Goal: Task Accomplishment & Management: Use online tool/utility

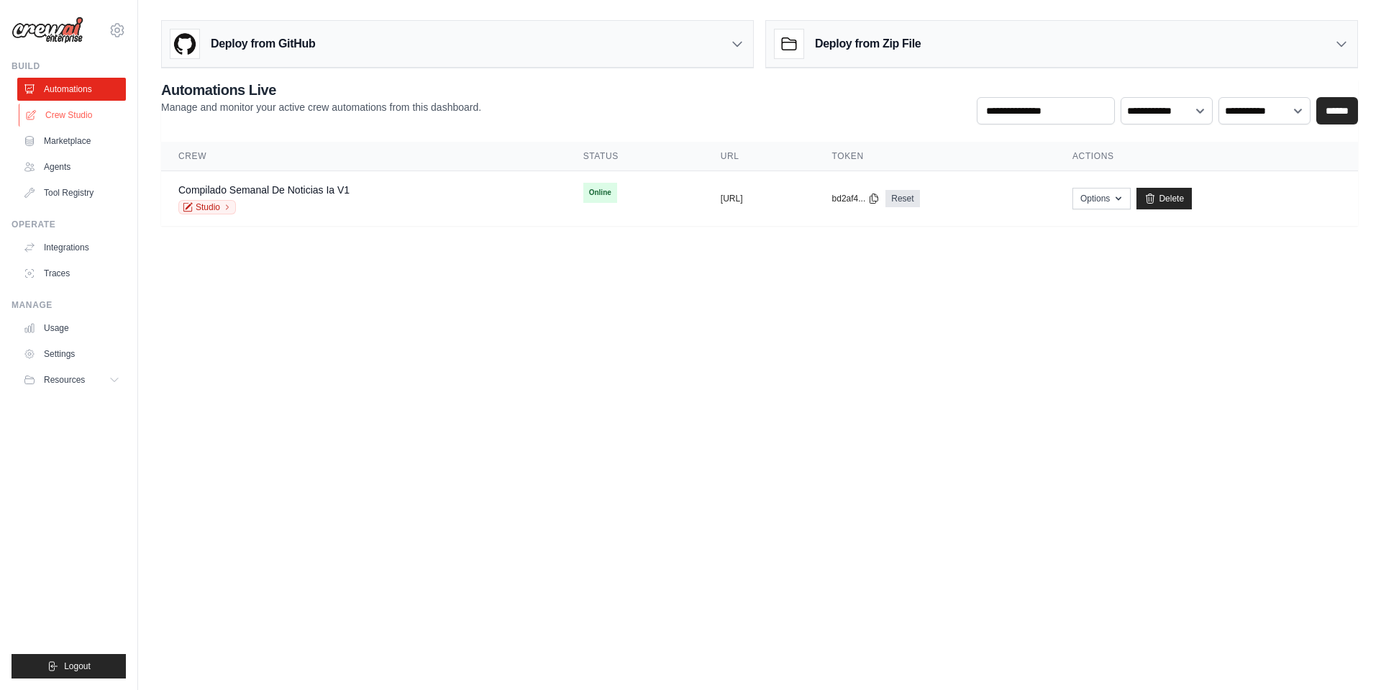
click at [67, 115] on link "Crew Studio" at bounding box center [73, 115] width 109 height 23
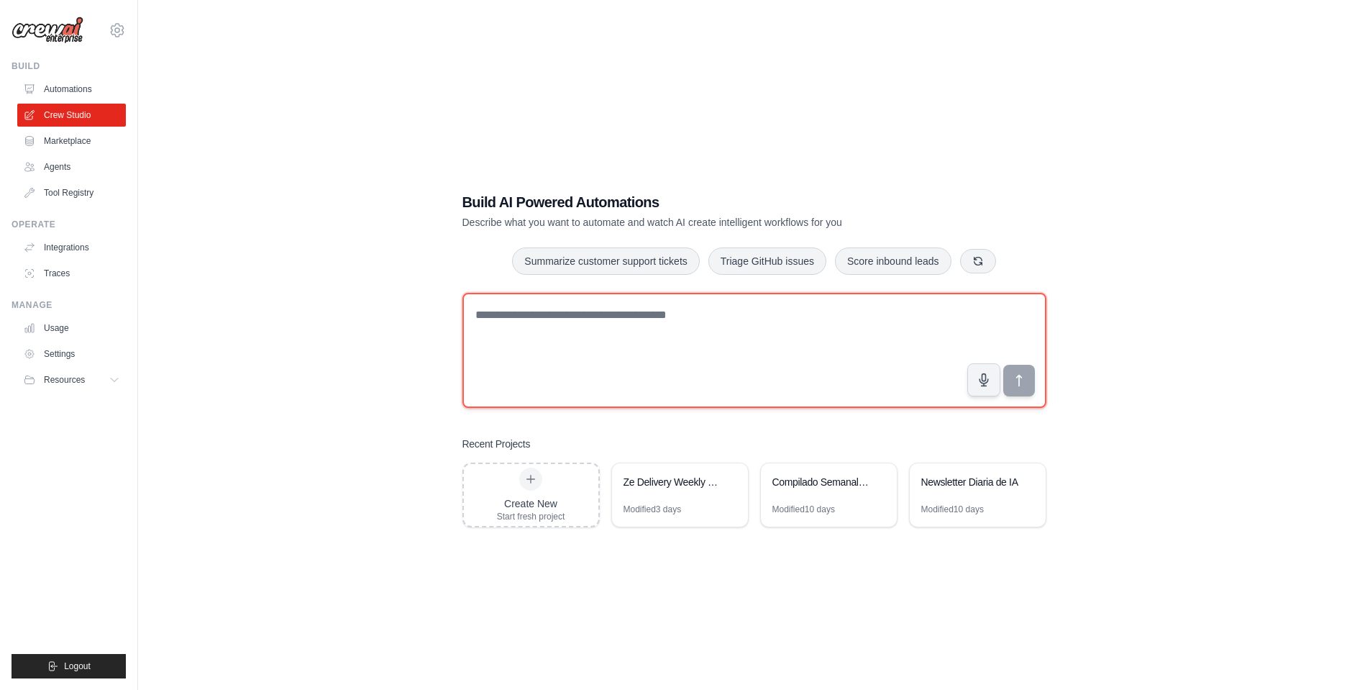
click at [652, 321] on textarea at bounding box center [754, 350] width 584 height 115
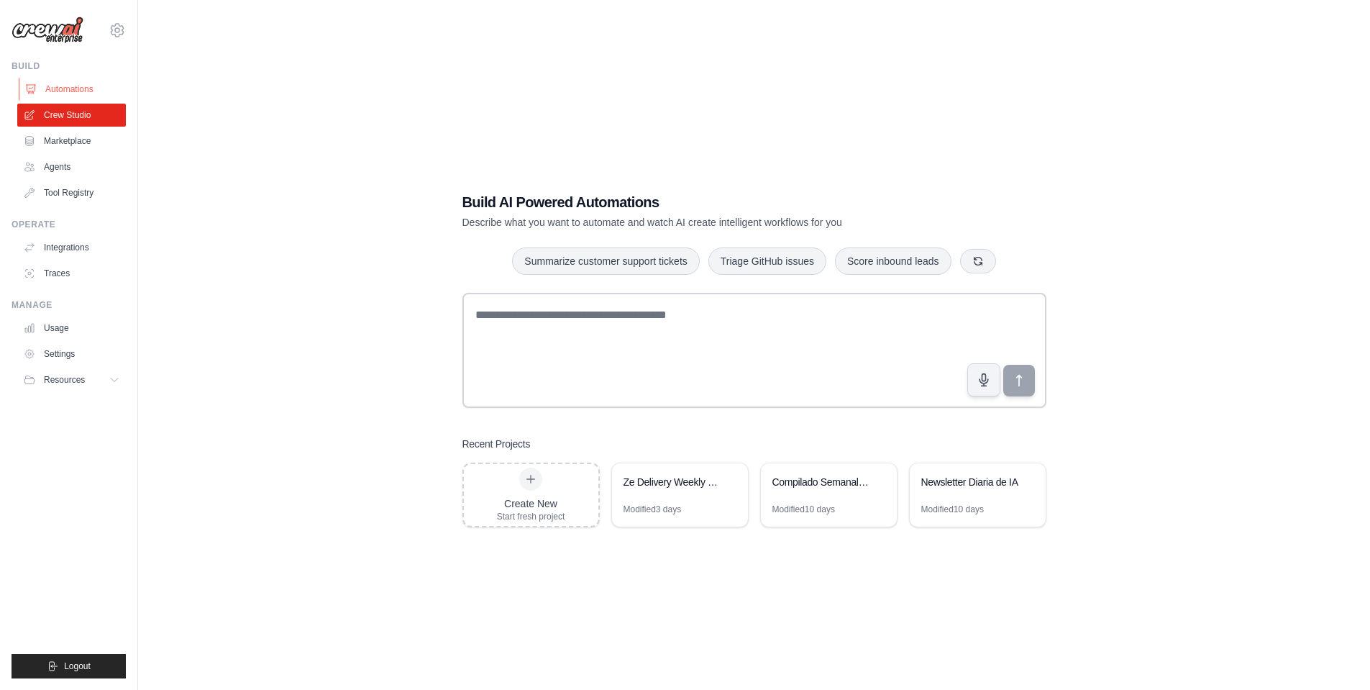
click at [61, 83] on link "Automations" at bounding box center [73, 89] width 109 height 23
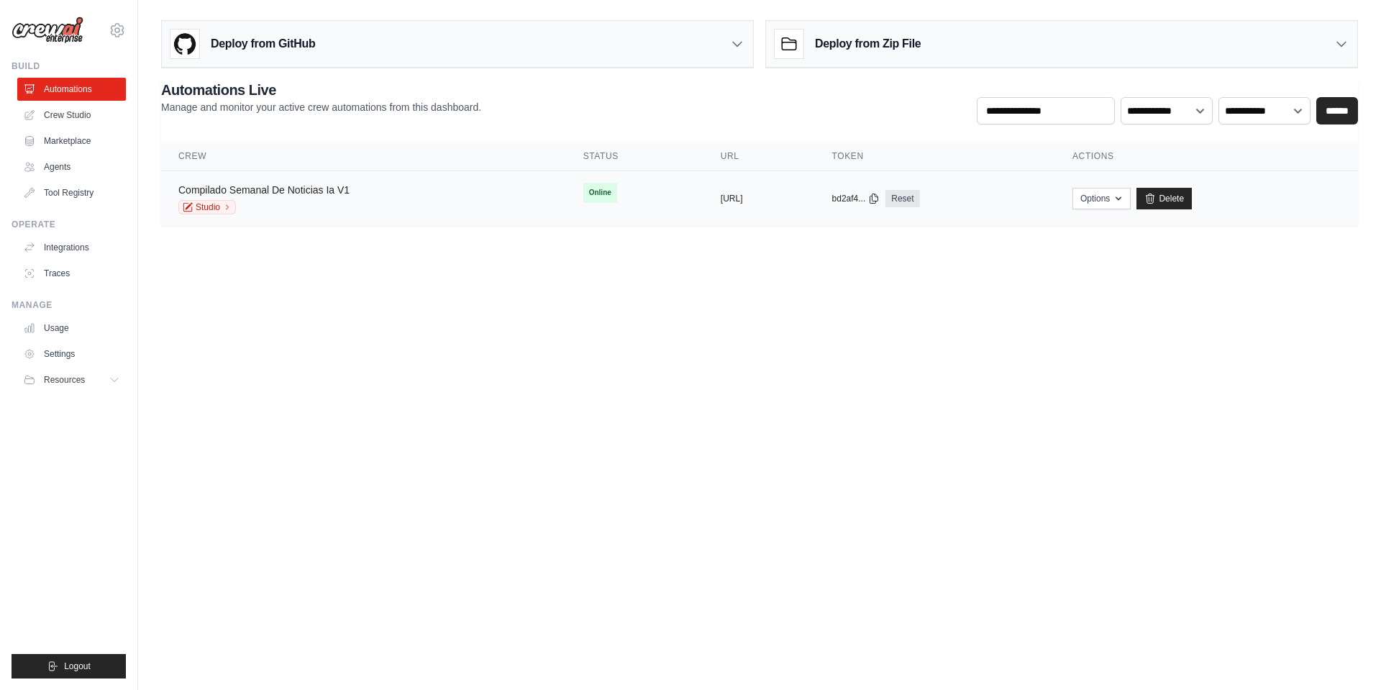
click at [319, 191] on link "Compilado Semanal De Noticias Ia V1" at bounding box center [263, 190] width 171 height 12
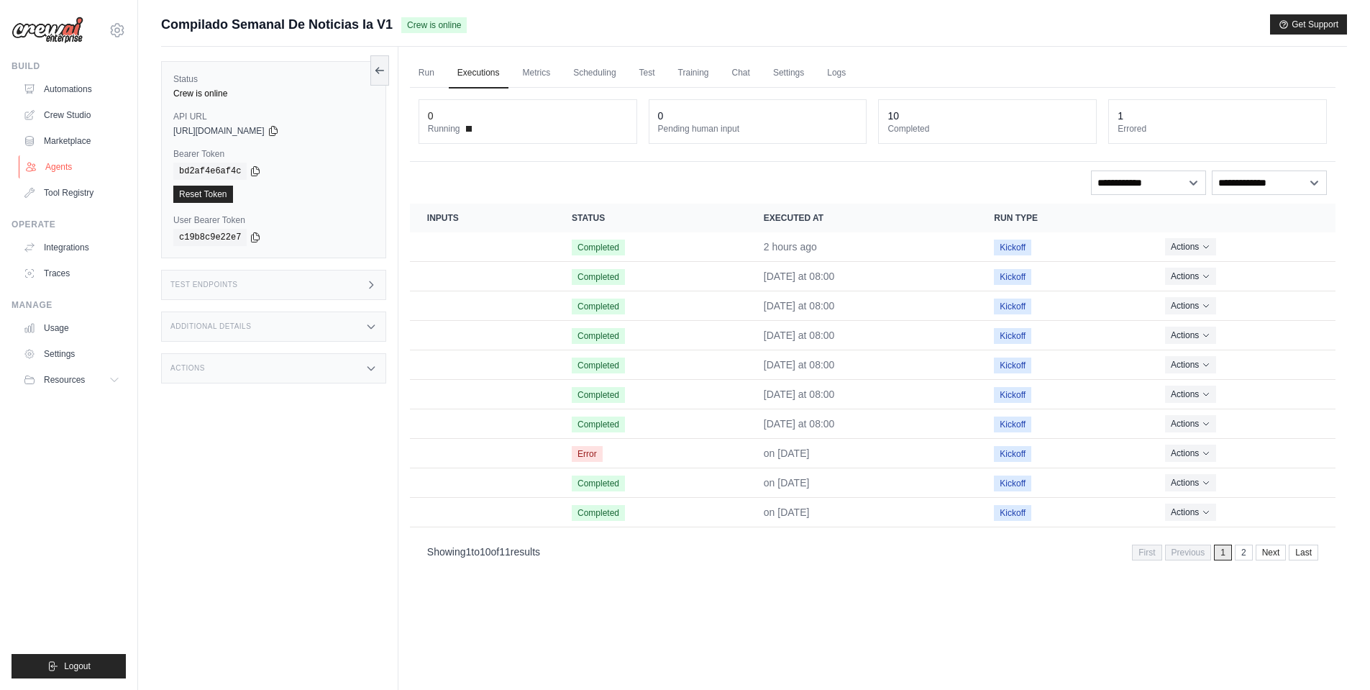
click at [76, 170] on link "Agents" at bounding box center [73, 166] width 109 height 23
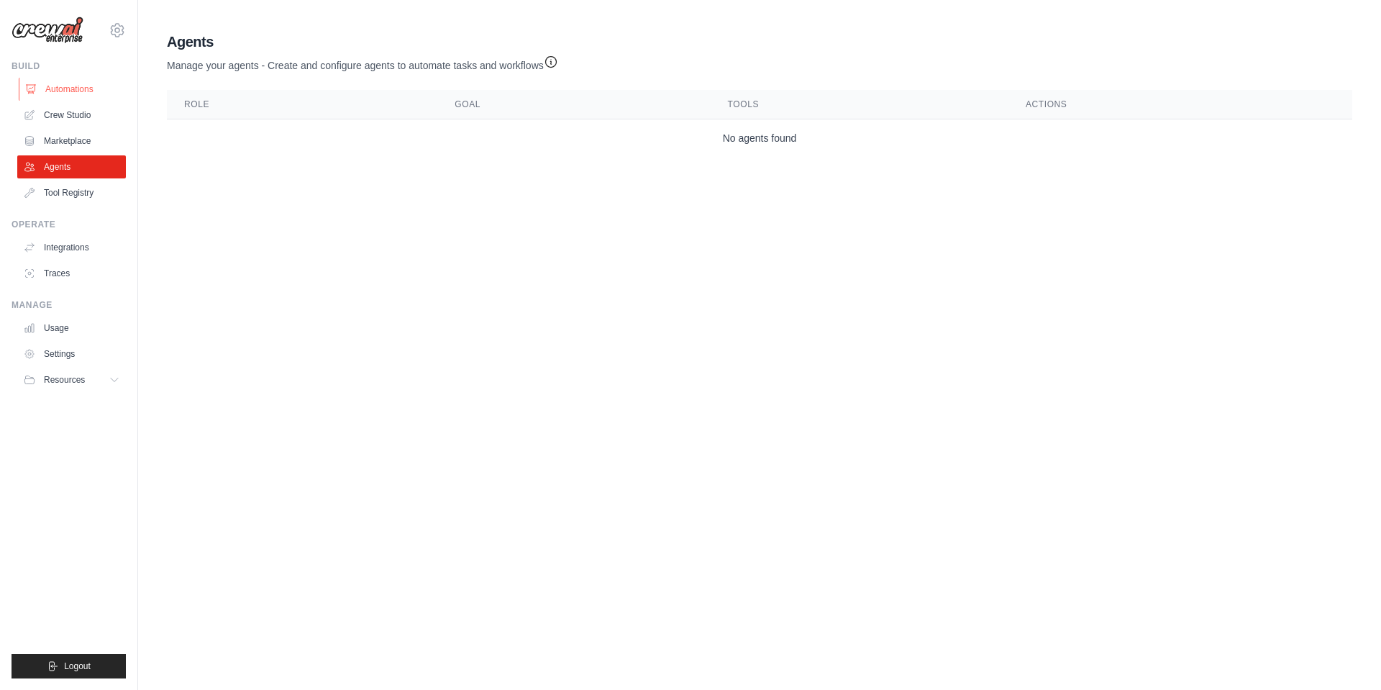
click at [69, 83] on link "Automations" at bounding box center [73, 89] width 109 height 23
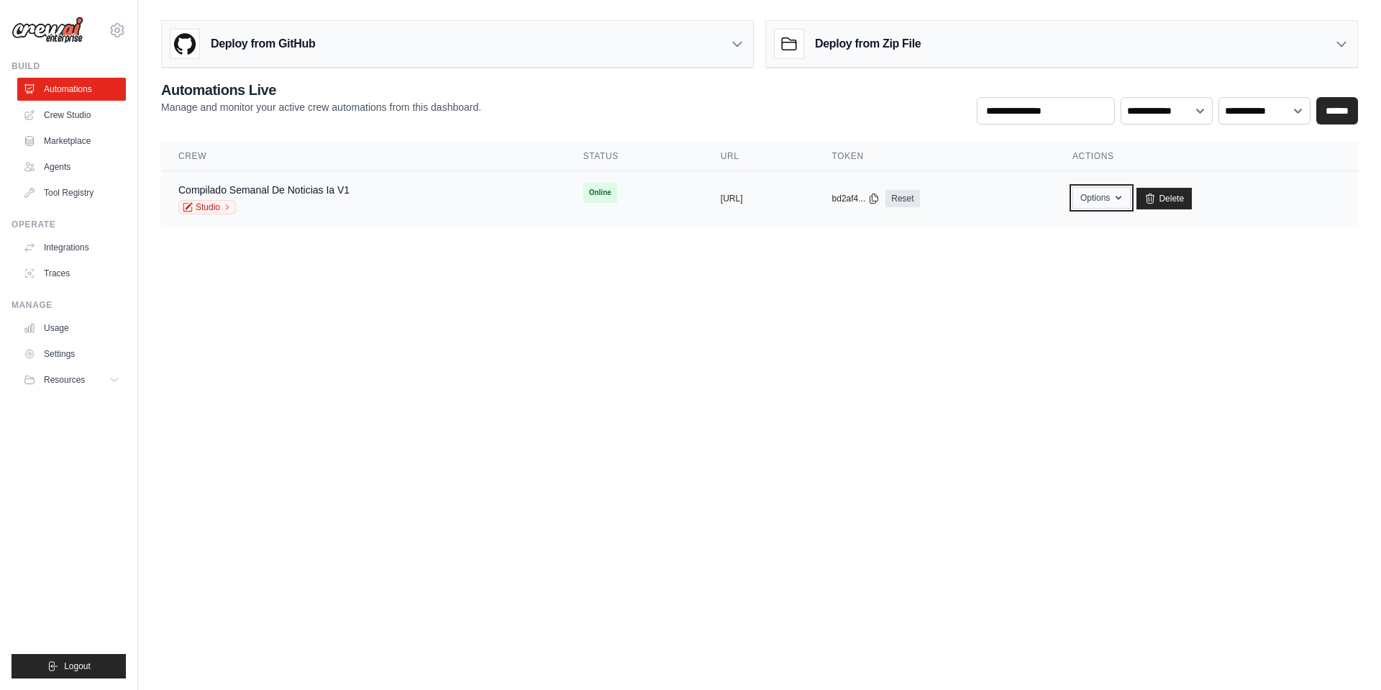
click at [1130, 201] on button "Options" at bounding box center [1101, 198] width 58 height 22
click at [420, 205] on div "Compilado Semanal De Noticias Ia V1 Studio" at bounding box center [363, 199] width 370 height 32
click at [330, 189] on link "Compilado Semanal De Noticias Ia V1" at bounding box center [263, 190] width 171 height 12
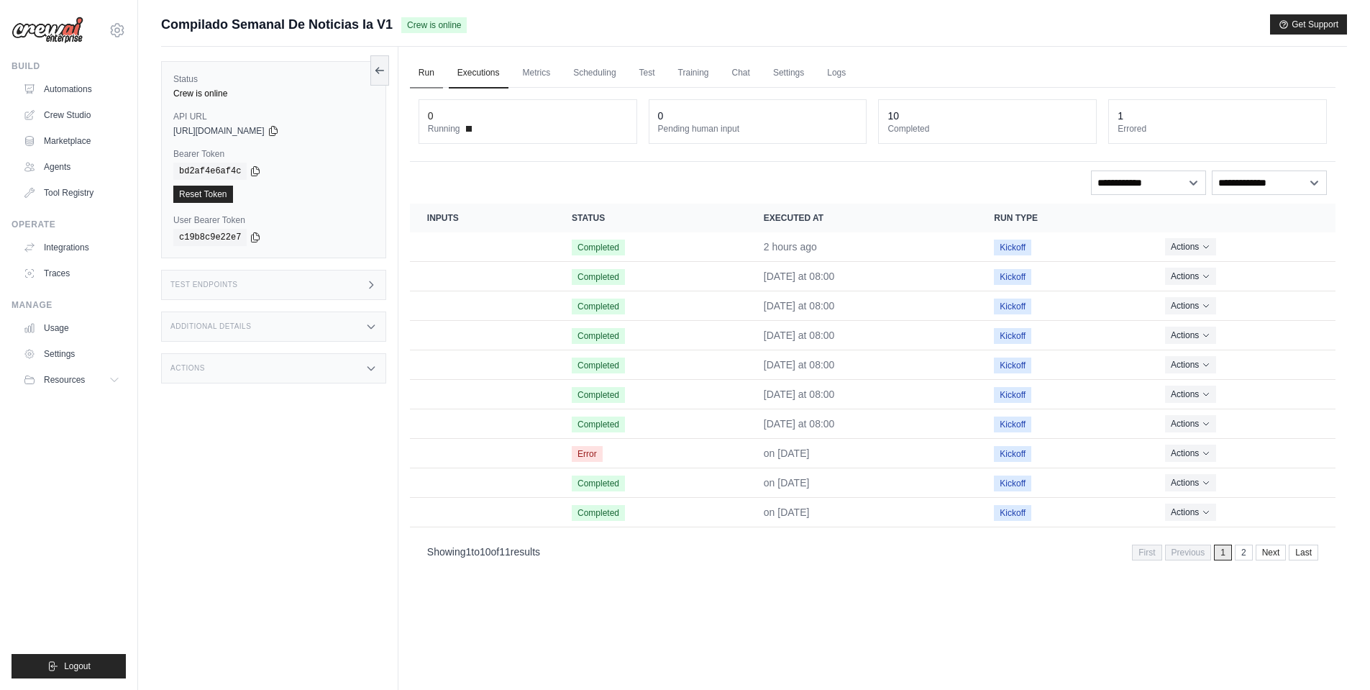
click at [413, 80] on link "Run" at bounding box center [426, 73] width 33 height 30
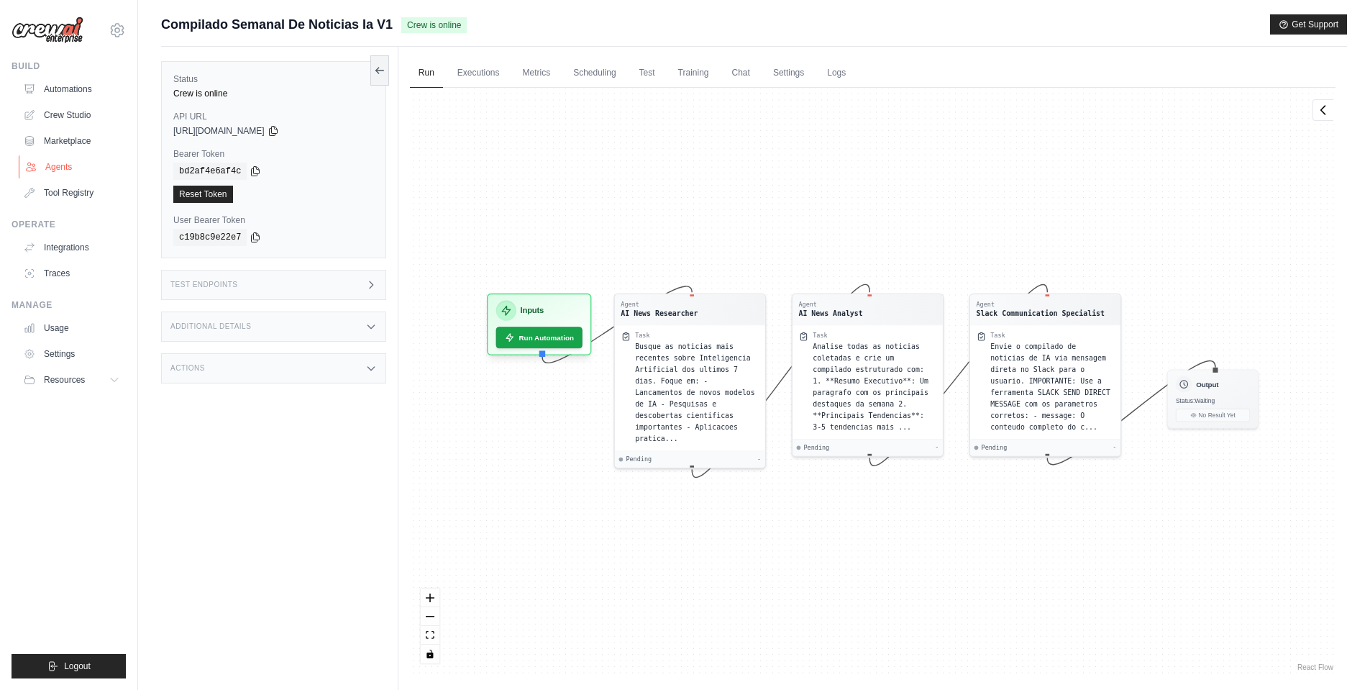
click at [61, 170] on link "Agents" at bounding box center [73, 166] width 109 height 23
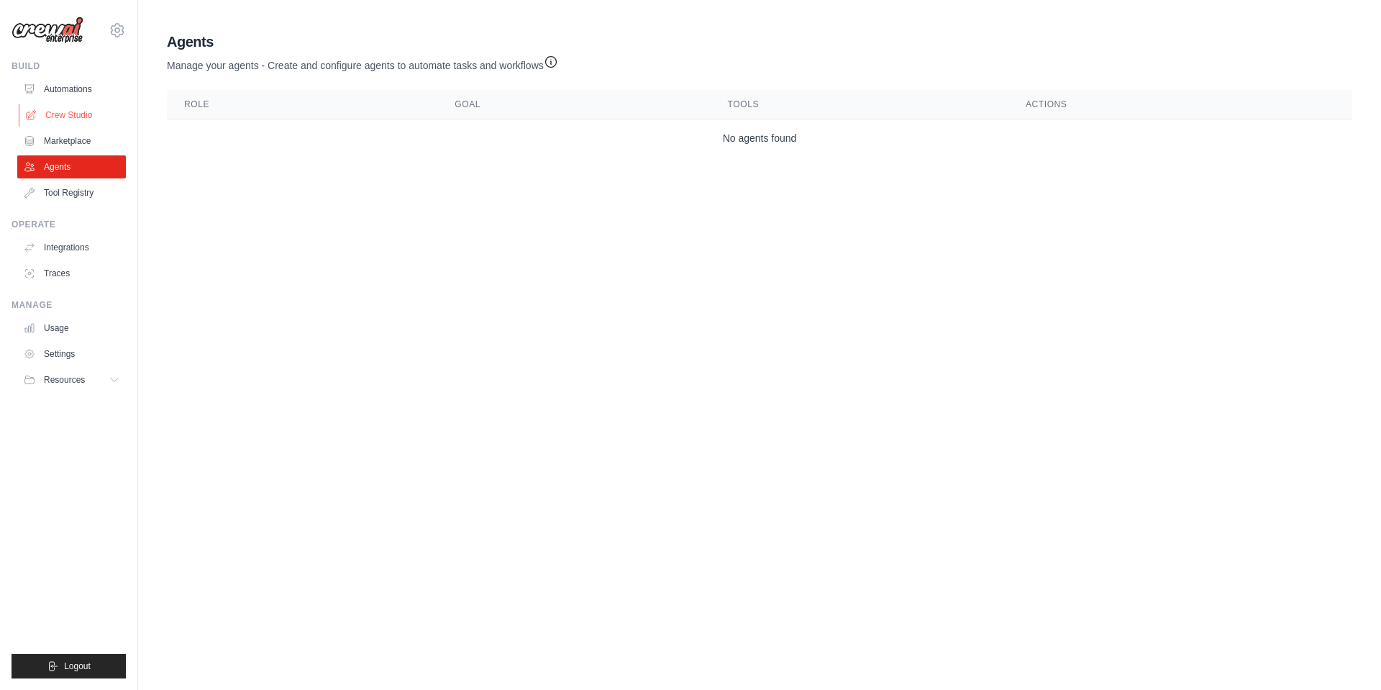
click at [65, 112] on link "Crew Studio" at bounding box center [73, 115] width 109 height 23
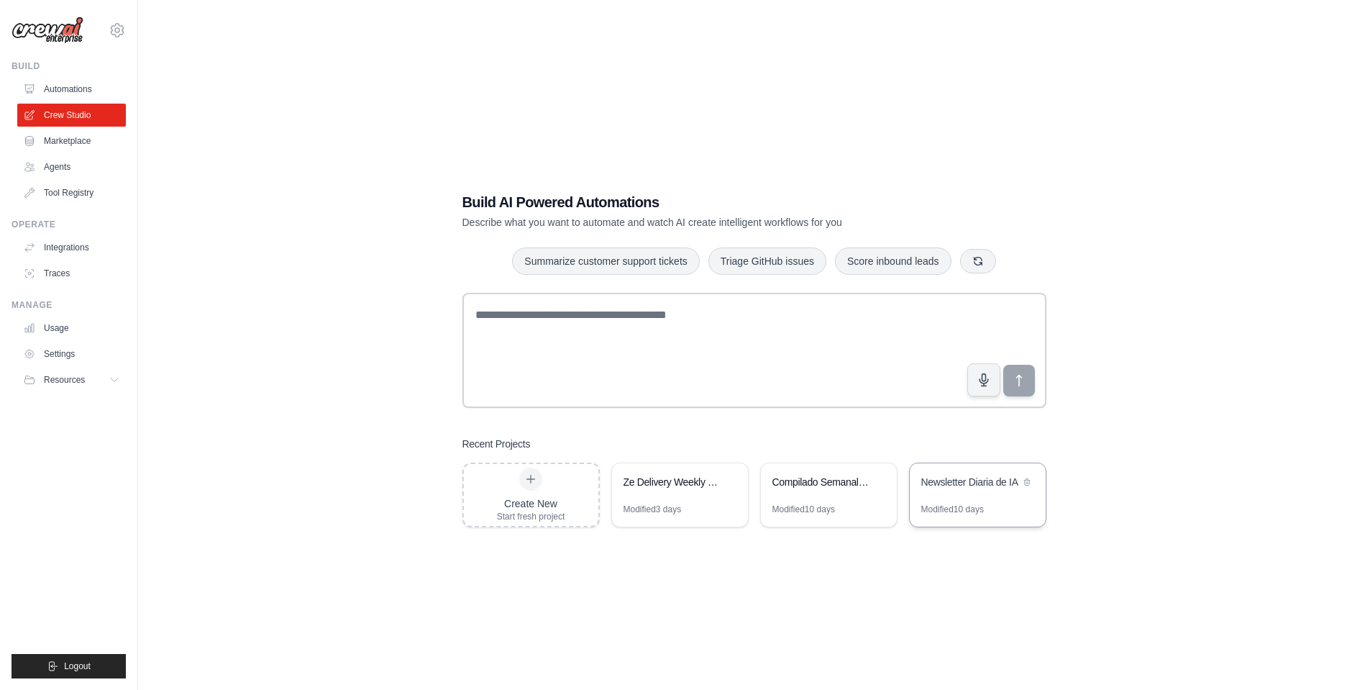
click at [951, 492] on div "Newsletter Diaria de IA" at bounding box center [978, 483] width 136 height 40
click at [805, 493] on div "Compilado Semanal de Noticias IA" at bounding box center [829, 483] width 136 height 40
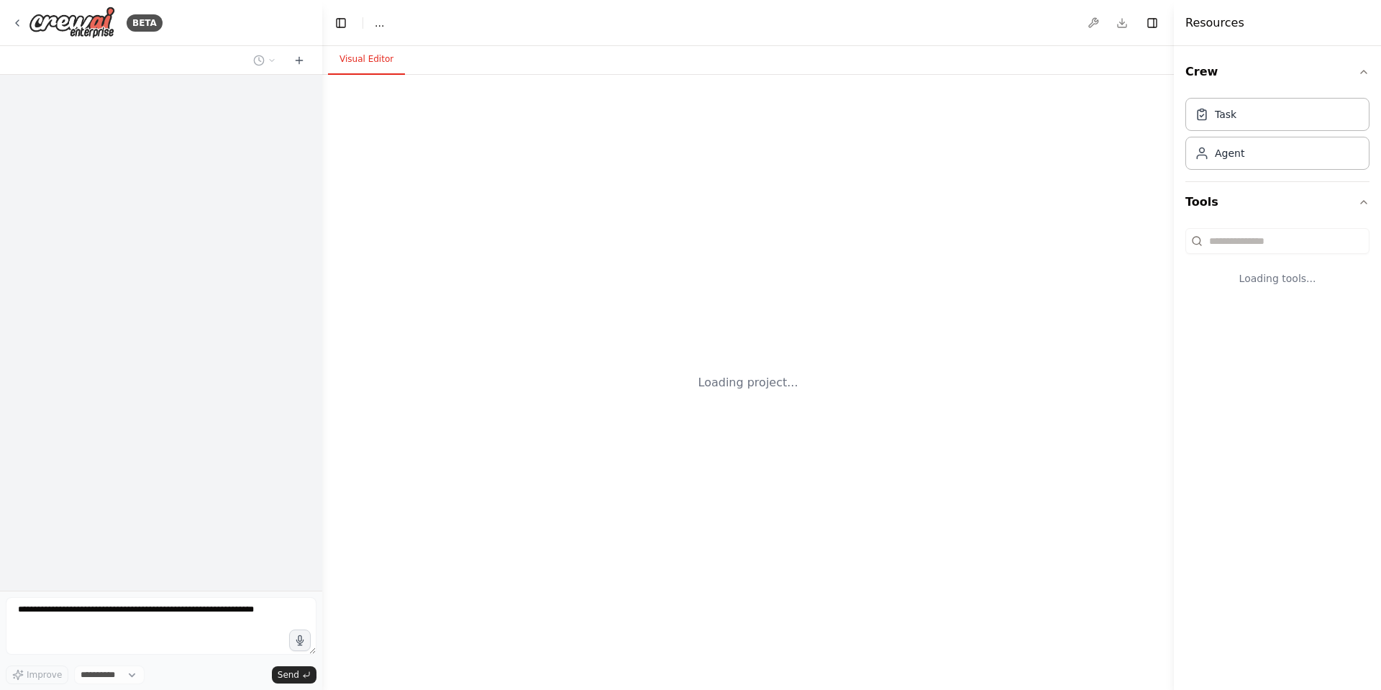
select select "****"
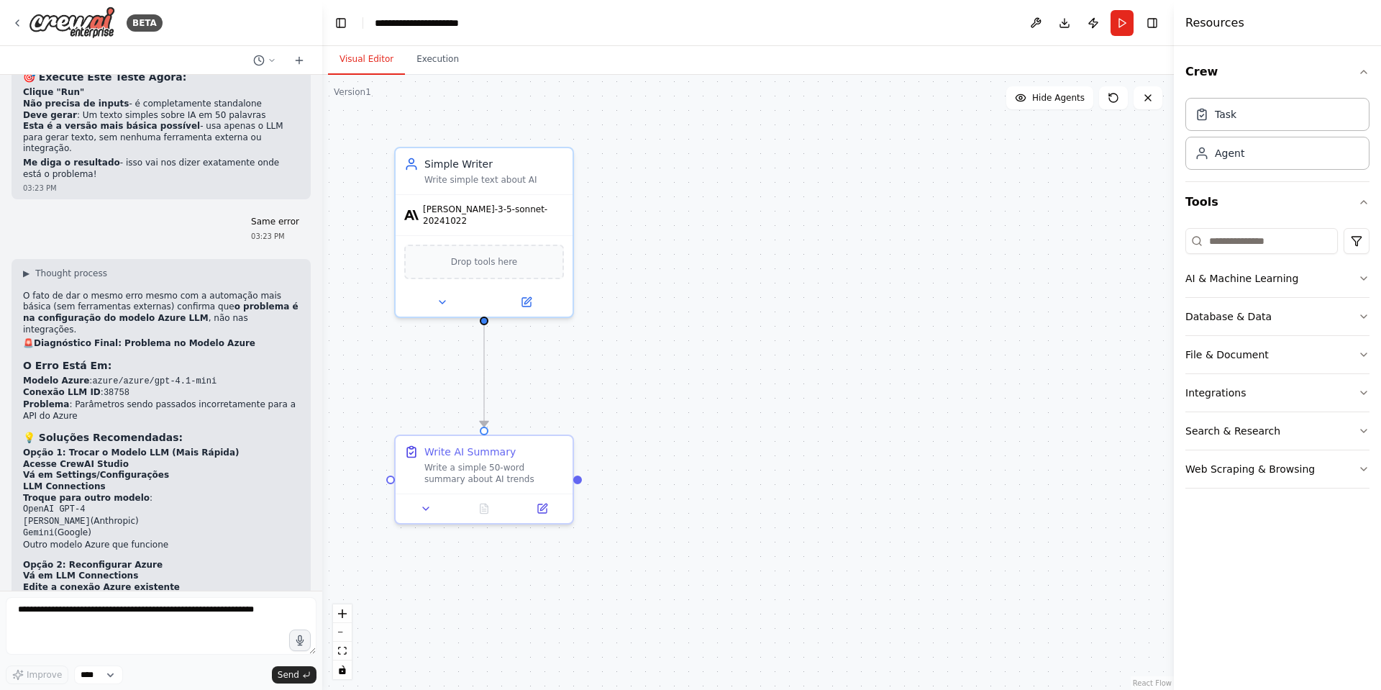
scroll to position [9541, 0]
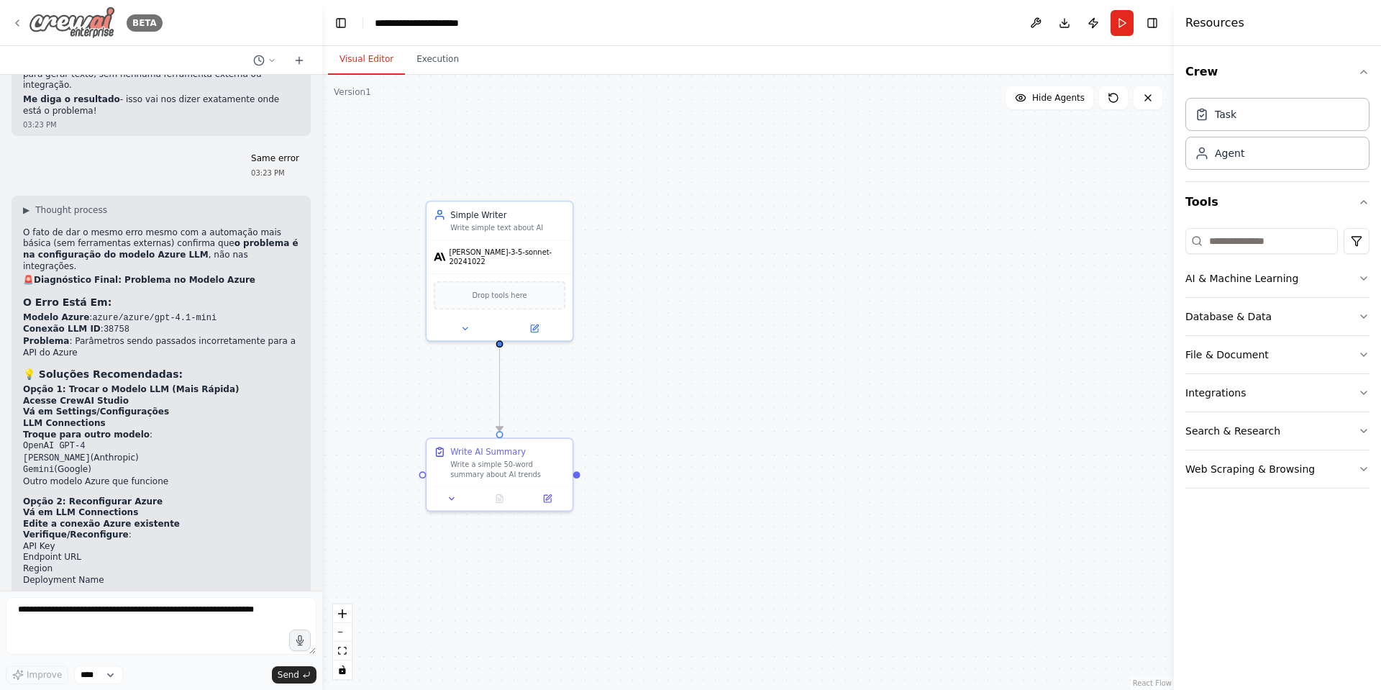
click at [17, 19] on icon at bounding box center [18, 23] width 12 height 12
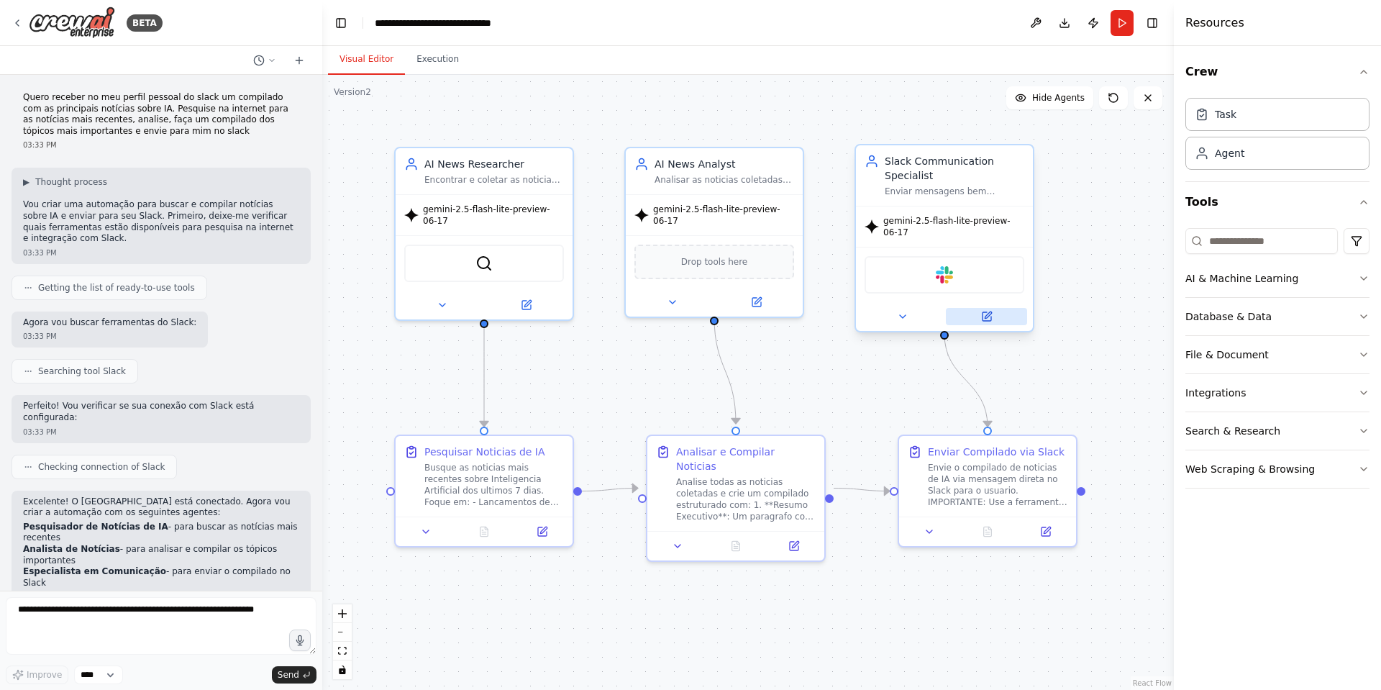
click at [987, 311] on icon at bounding box center [987, 317] width 12 height 12
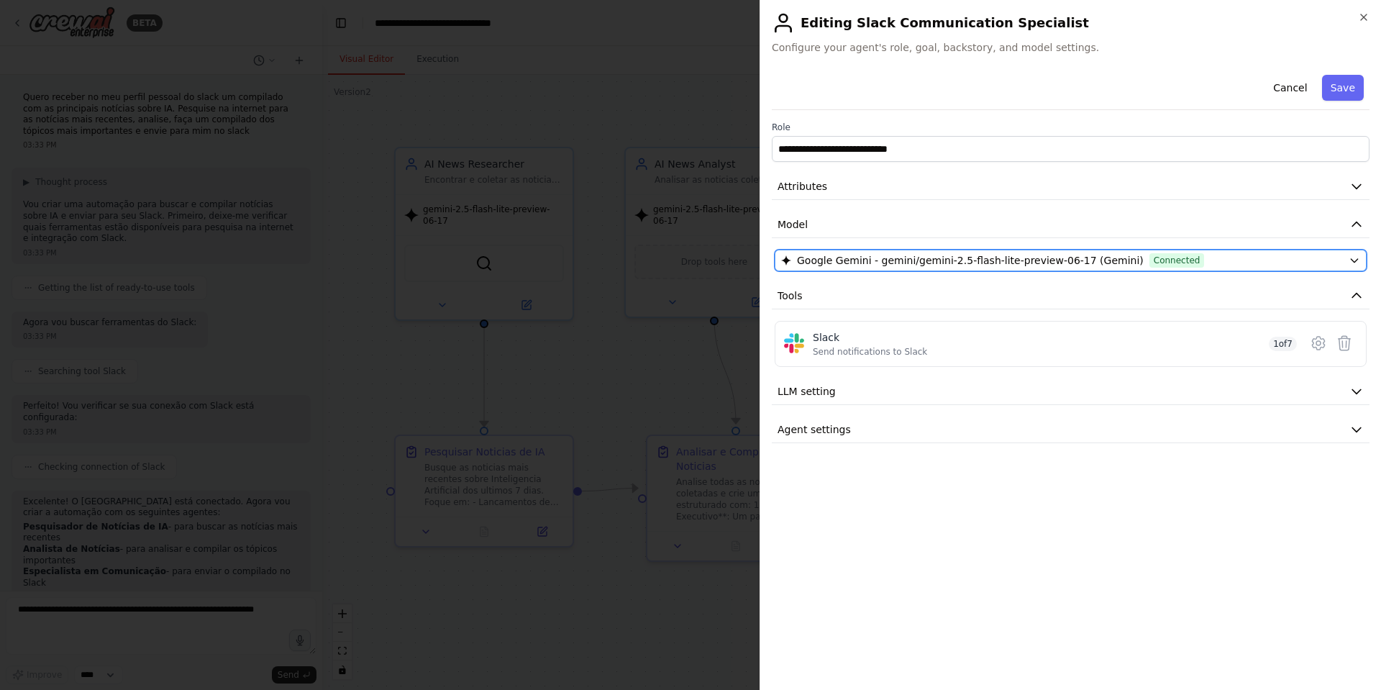
click at [1305, 258] on div "Google Gemini - gemini/gemini-2.5-flash-lite-preview-06-17 (Gemini) Connected" at bounding box center [1062, 260] width 562 height 14
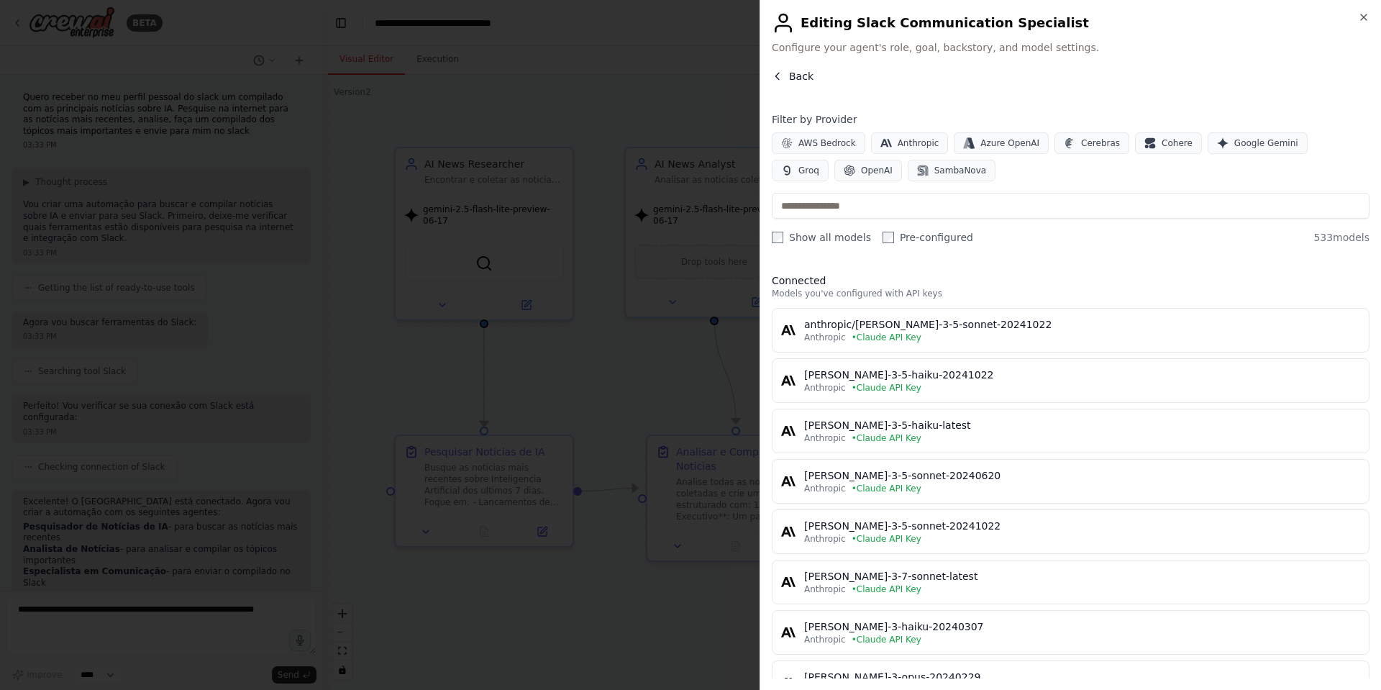
click at [803, 83] on span "Back" at bounding box center [801, 76] width 24 height 14
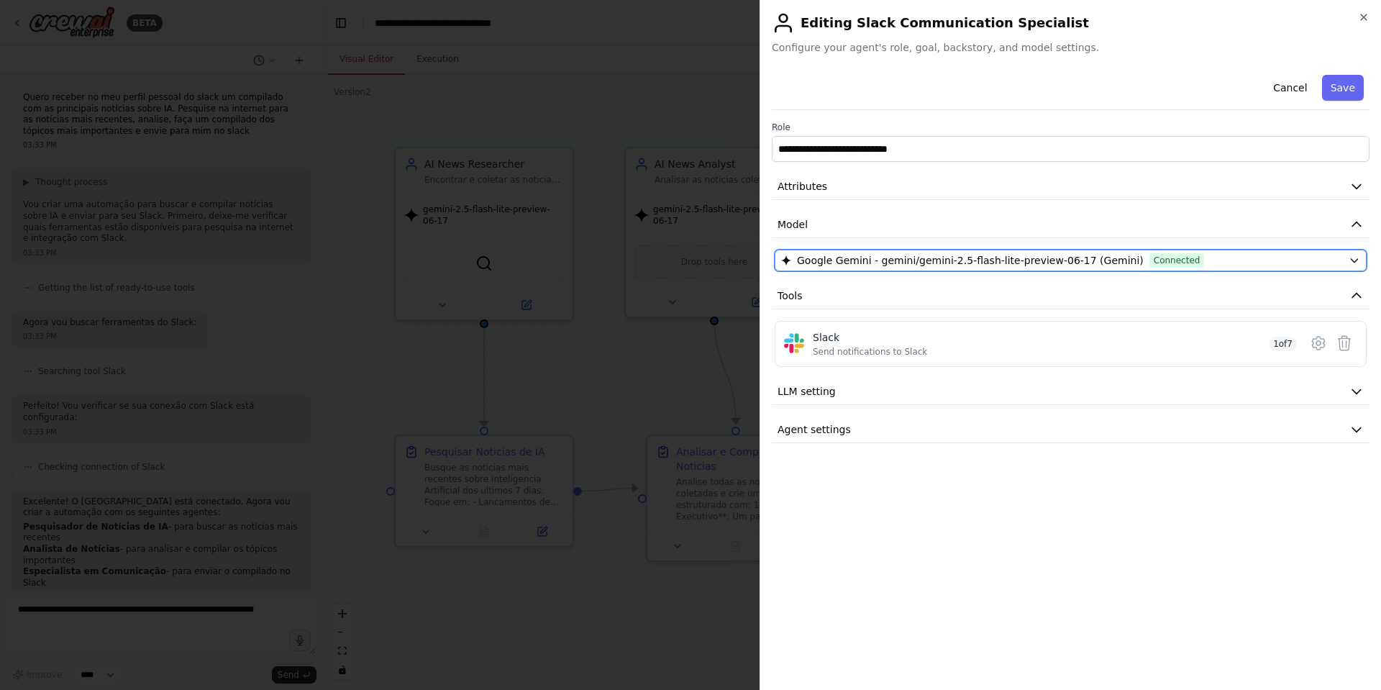
click at [855, 267] on span "Google Gemini - gemini/gemini-2.5-flash-lite-preview-06-17 (Gemini)" at bounding box center [970, 260] width 347 height 14
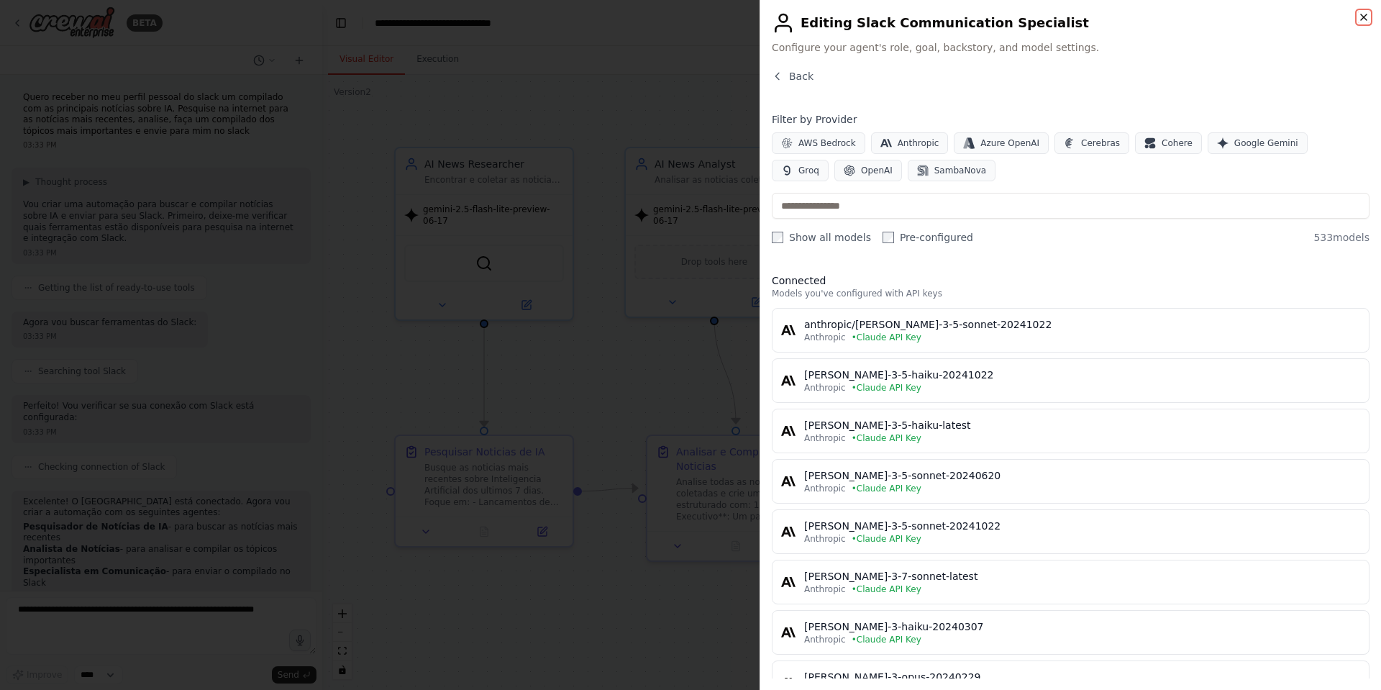
click at [1366, 22] on icon "button" at bounding box center [1364, 18] width 12 height 12
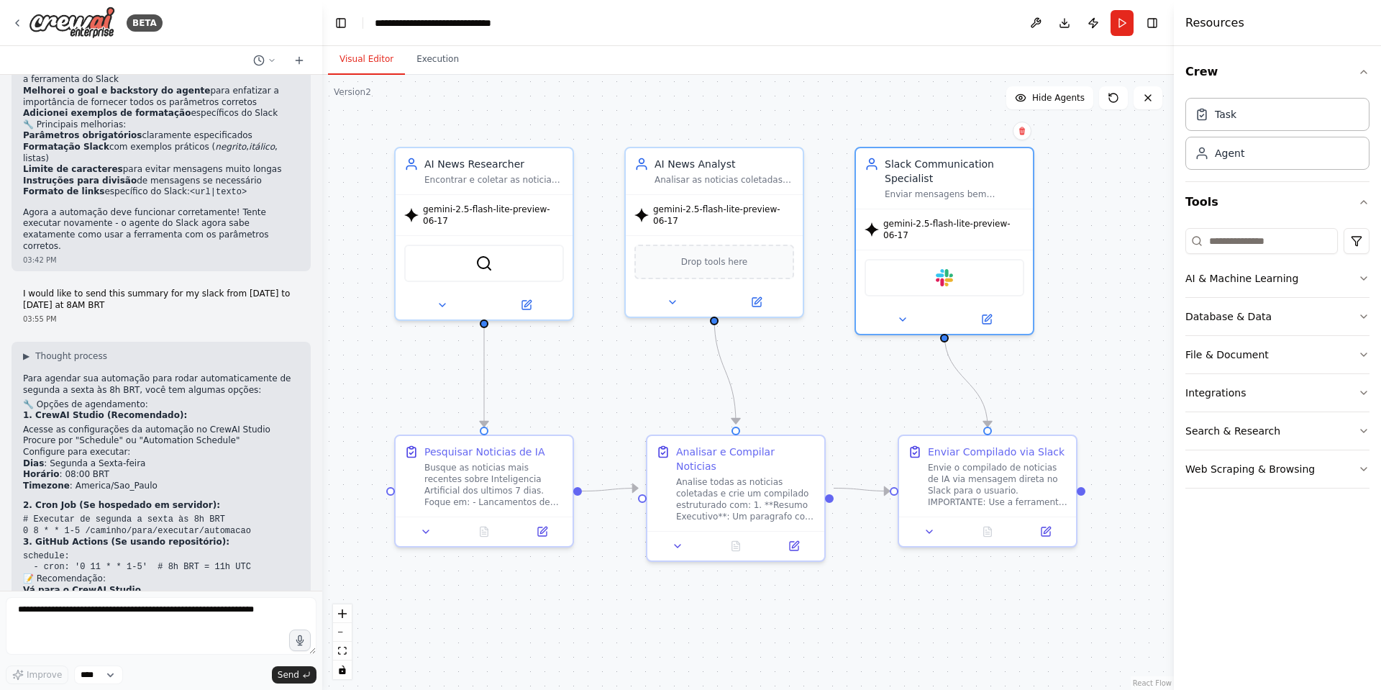
scroll to position [2503, 0]
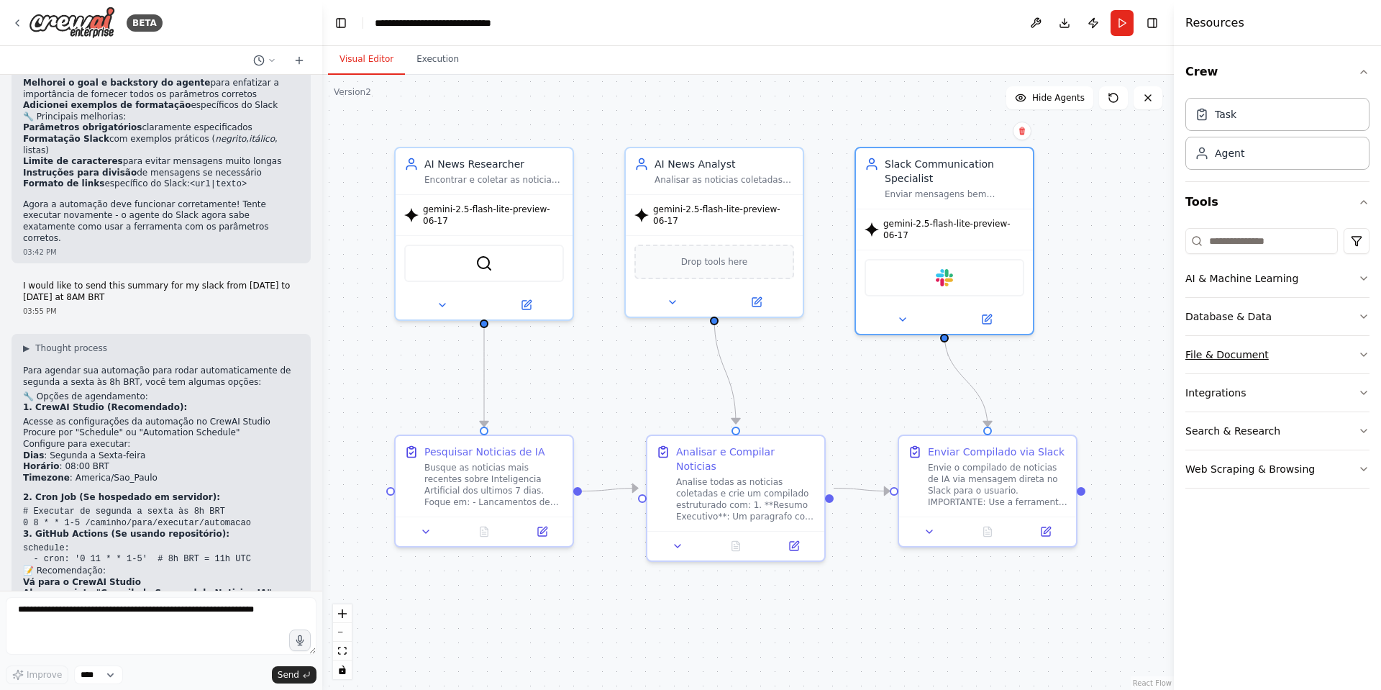
click at [1361, 356] on icon "button" at bounding box center [1364, 355] width 12 height 12
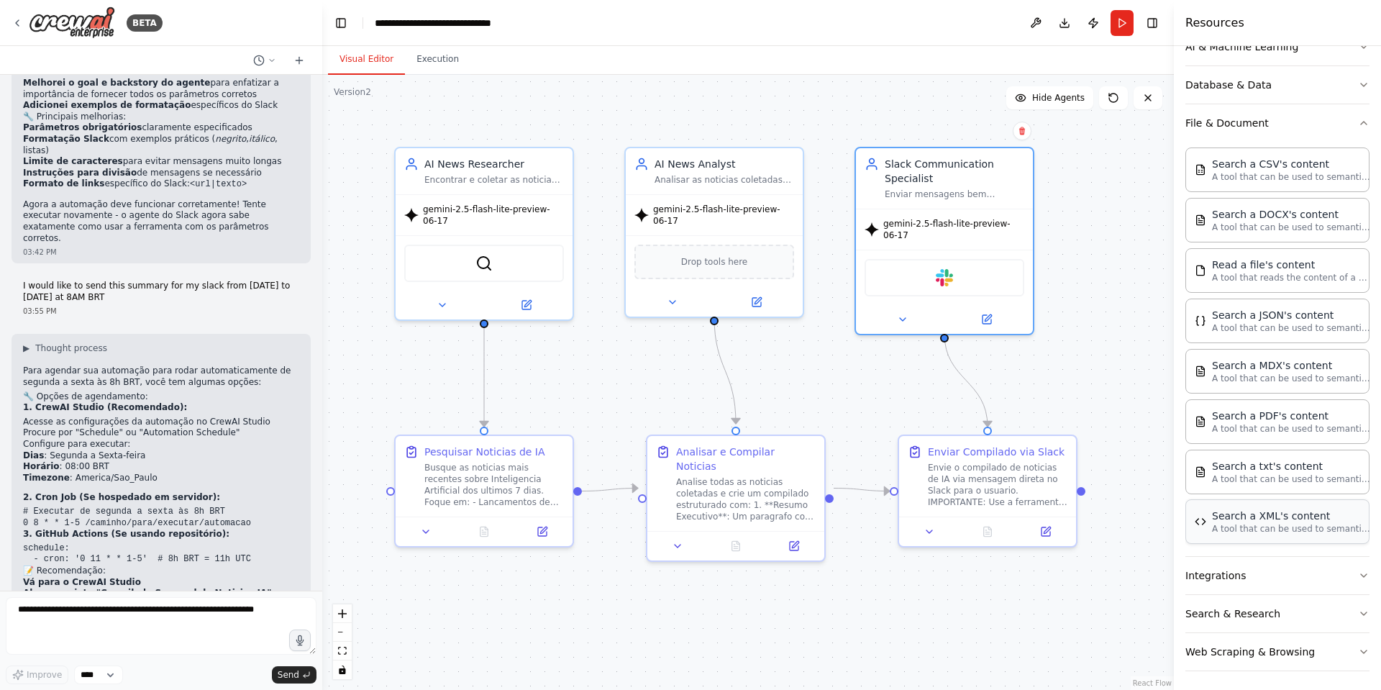
scroll to position [236, 0]
click at [1271, 574] on button "Integrations" at bounding box center [1277, 570] width 184 height 37
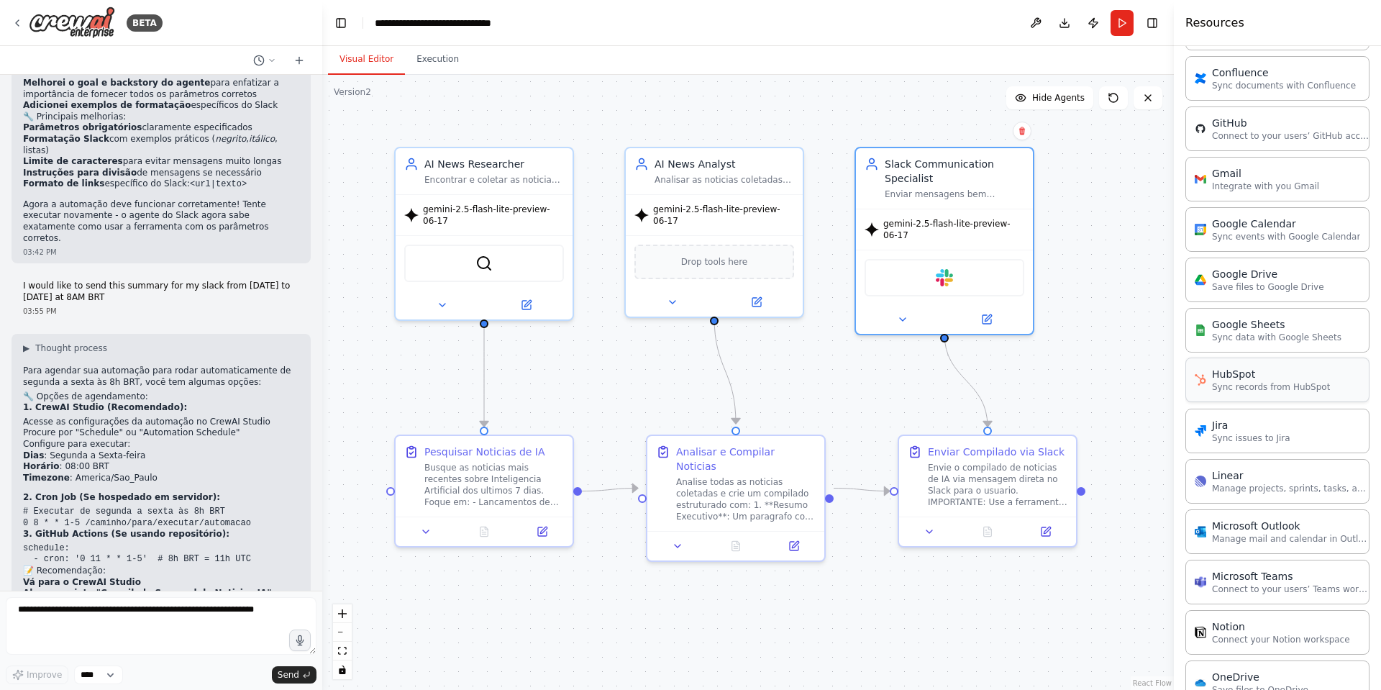
scroll to position [408, 0]
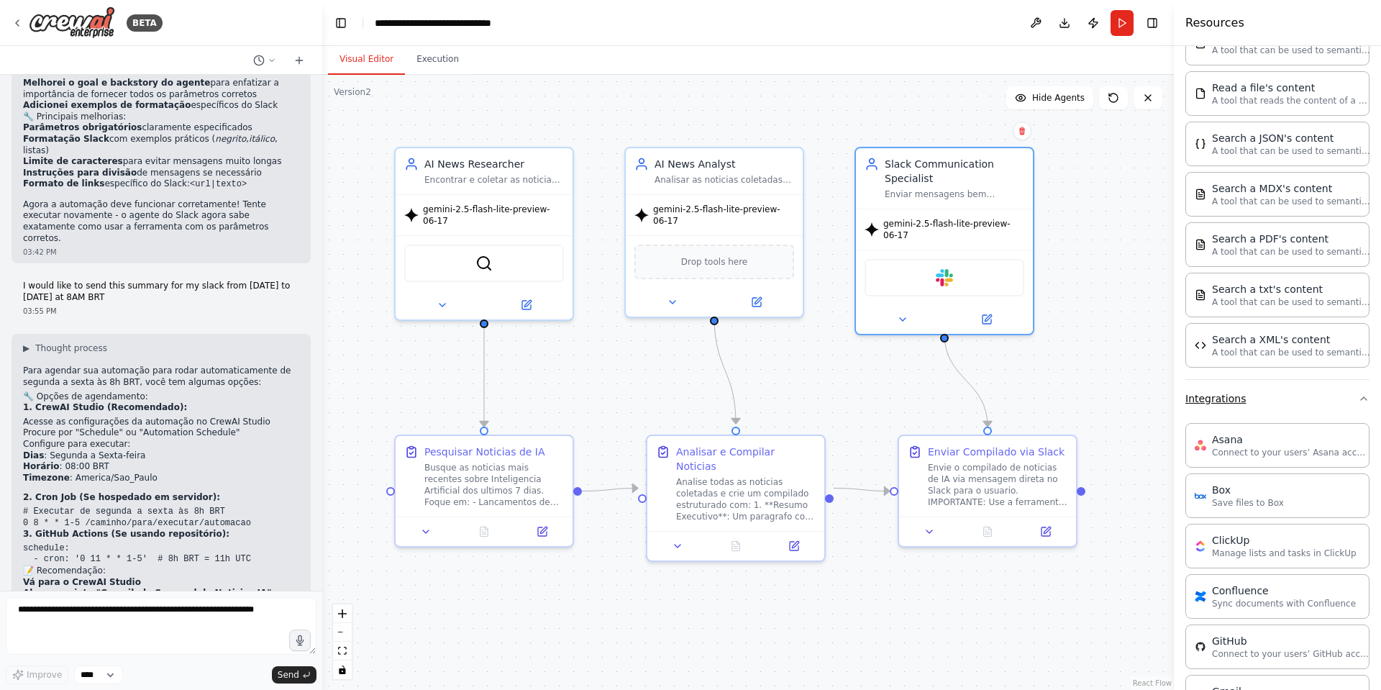
click at [1301, 396] on button "Integrations" at bounding box center [1277, 398] width 184 height 37
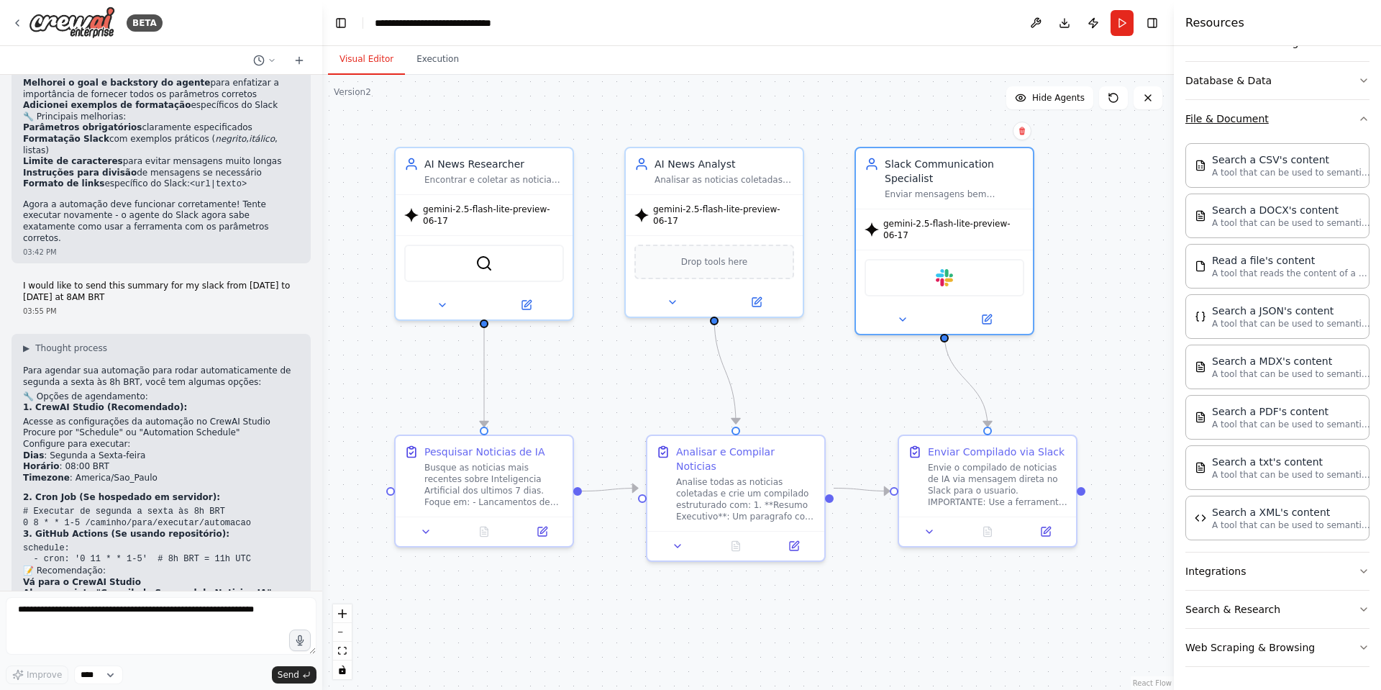
click at [1306, 119] on button "File & Document" at bounding box center [1277, 118] width 184 height 37
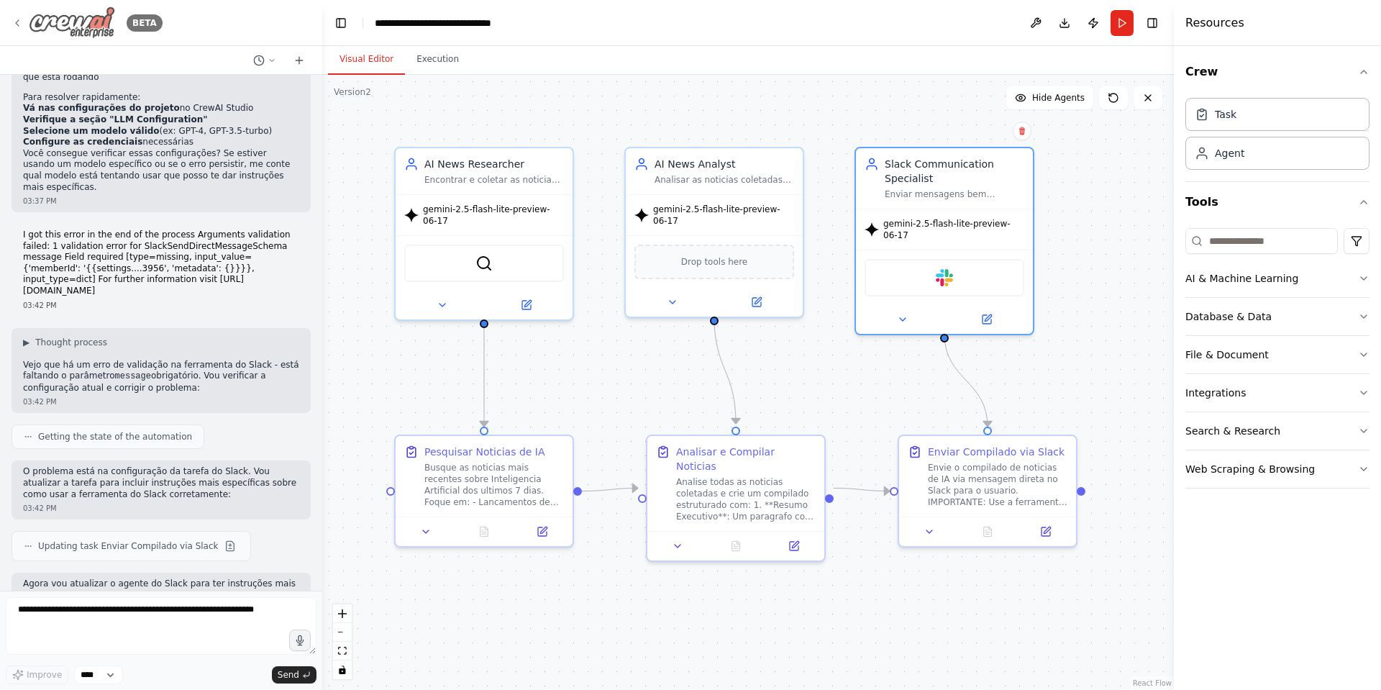
scroll to position [1122, 0]
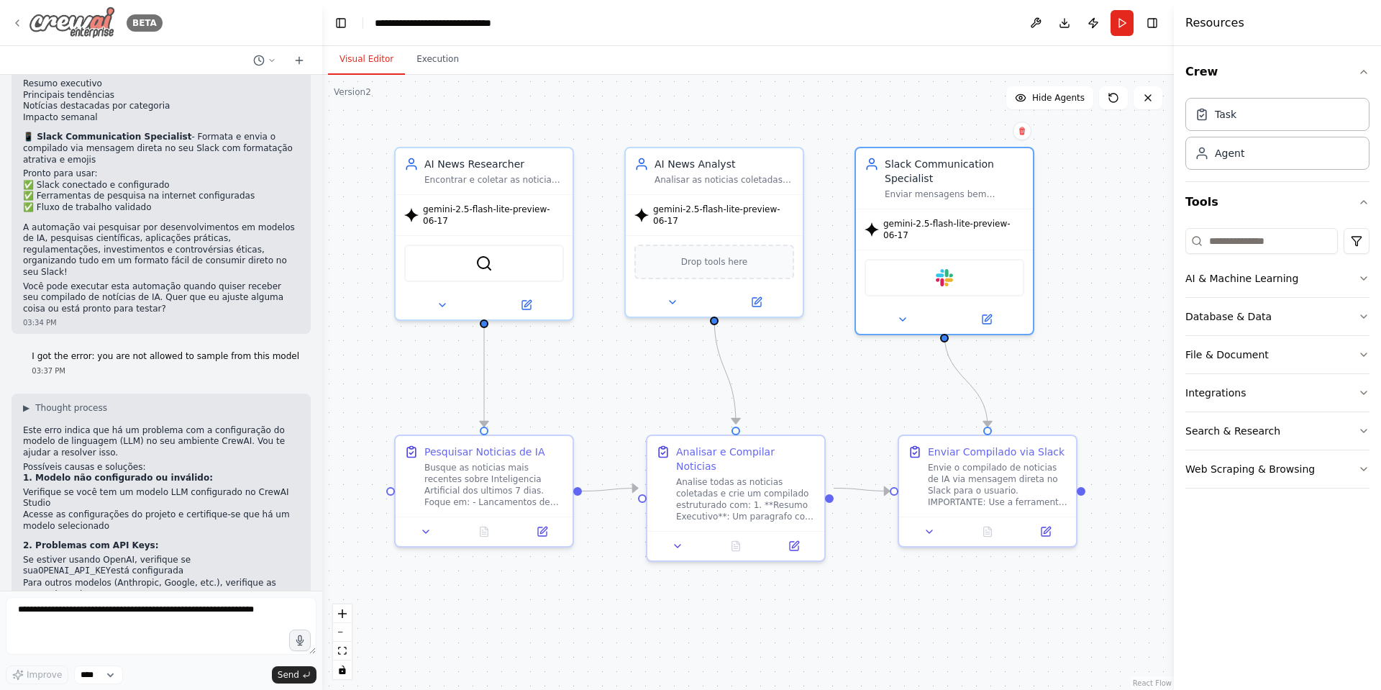
click at [17, 24] on icon at bounding box center [17, 23] width 3 height 6
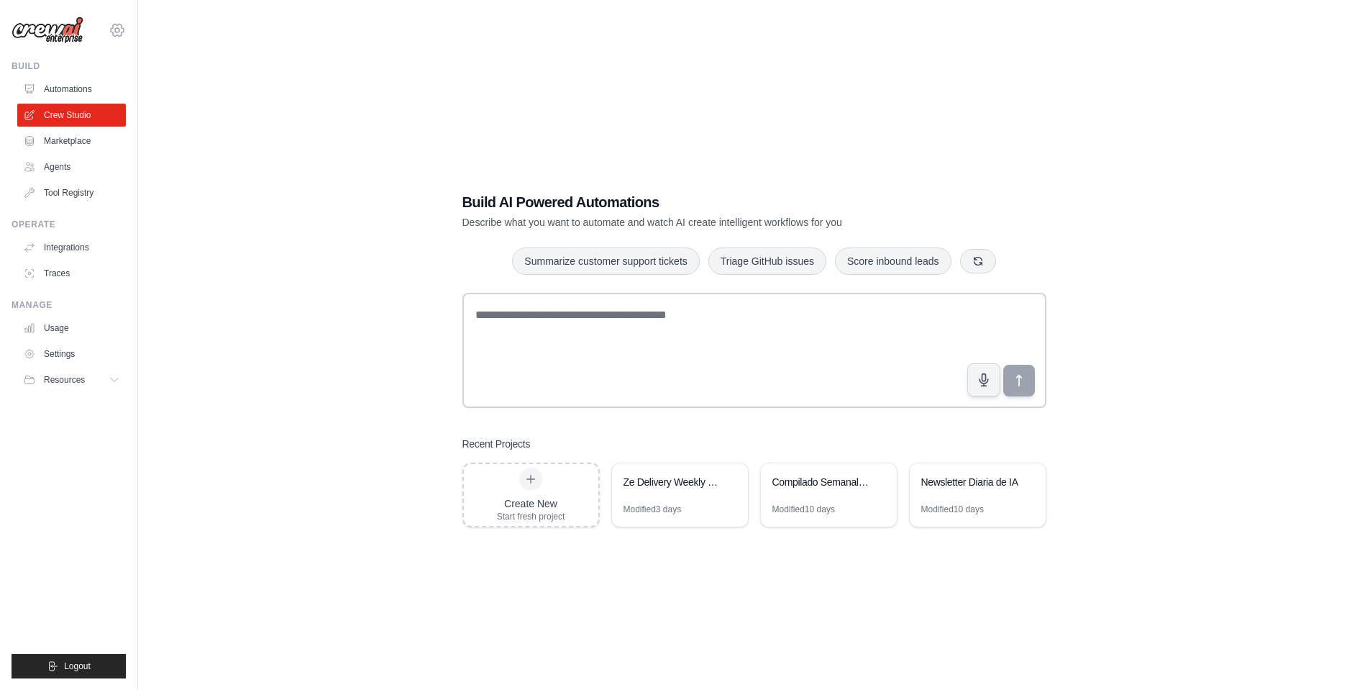
click at [119, 26] on icon at bounding box center [117, 30] width 17 height 17
click at [396, 38] on div "Build AI Powered Automations Describe what you want to automate and watch AI cr…" at bounding box center [754, 359] width 1186 height 690
click at [321, 150] on div "Build AI Powered Automations Describe what you want to automate and watch AI cr…" at bounding box center [754, 359] width 1186 height 690
